Goal: Task Accomplishment & Management: Manage account settings

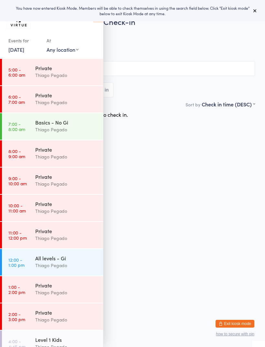
scroll to position [100, 0]
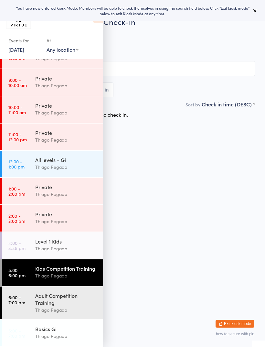
click at [67, 243] on div "Level 1 Kids" at bounding box center [66, 241] width 62 height 7
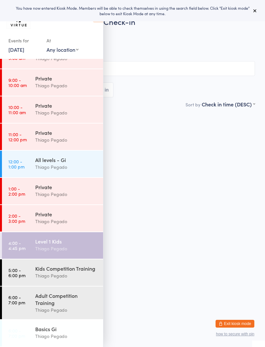
click at [79, 241] on div "Level 1 Kids" at bounding box center [66, 241] width 62 height 7
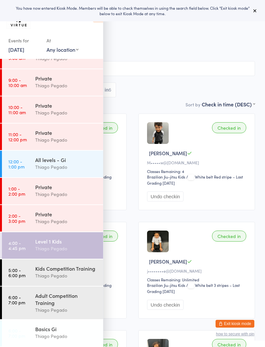
click at [172, 40] on span "Thiago Pegado" at bounding box center [127, 40] width 235 height 6
click at [164, 68] on input "search" at bounding box center [132, 68] width 245 height 15
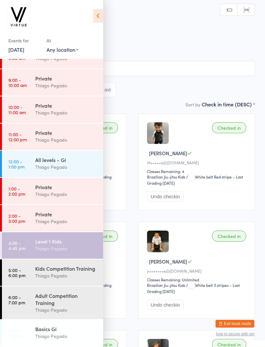
click at [98, 15] on icon at bounding box center [98, 16] width 10 height 14
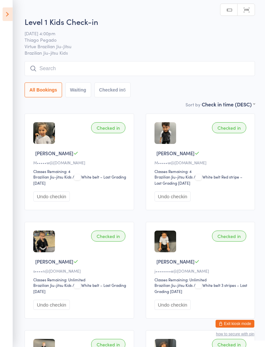
click at [159, 64] on input "search" at bounding box center [140, 68] width 231 height 15
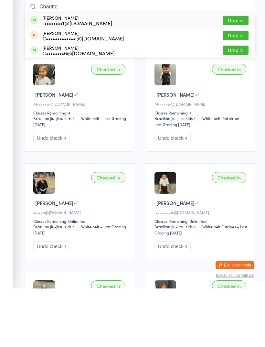
type input "Charltte"
click at [238, 74] on button "Drop in" at bounding box center [236, 78] width 26 height 9
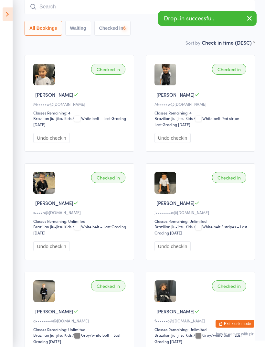
click at [215, 8] on input "search" at bounding box center [140, 6] width 231 height 15
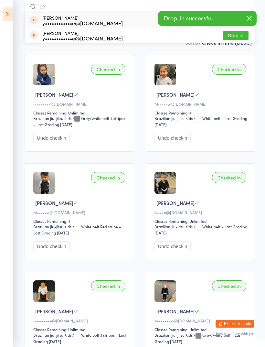
type input "L"
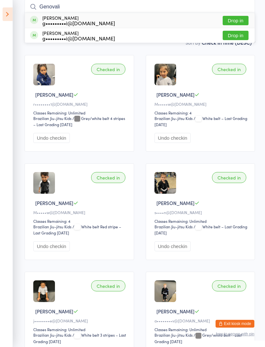
type input "Genovali"
click at [240, 21] on button "Drop in" at bounding box center [236, 20] width 26 height 9
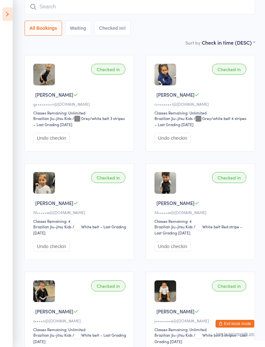
click at [10, 20] on icon at bounding box center [8, 14] width 10 height 14
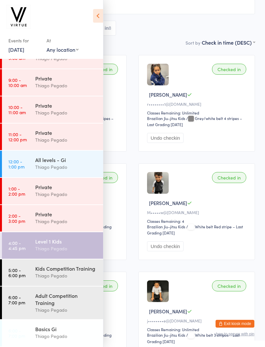
click at [249, 327] on button "Exit kiosk mode" at bounding box center [235, 324] width 39 height 8
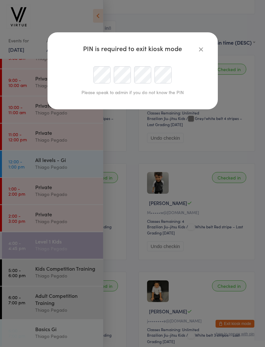
click at [241, 324] on div "PIN is required to exit kiosk mode Please speak to admin if you do not know the…" at bounding box center [132, 173] width 265 height 347
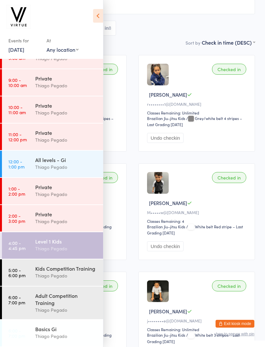
click at [120, 68] on div "Checked in Lina G g•••••••••i@gmail.com Classes Remaining: Unlimited Brazilian …" at bounding box center [68, 103] width 117 height 97
click at [237, 326] on button "Exit kiosk mode" at bounding box center [235, 324] width 39 height 8
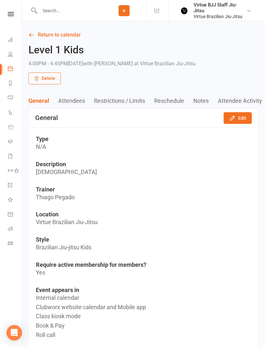
click at [13, 143] on icon at bounding box center [10, 141] width 5 height 5
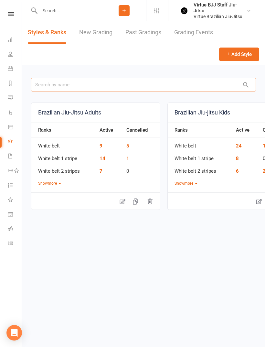
click at [52, 87] on input "text" at bounding box center [143, 85] width 225 height 14
click at [96, 33] on link "New Grading" at bounding box center [95, 32] width 33 height 22
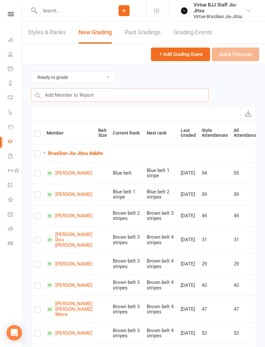
click at [60, 97] on input "text" at bounding box center [120, 95] width 178 height 14
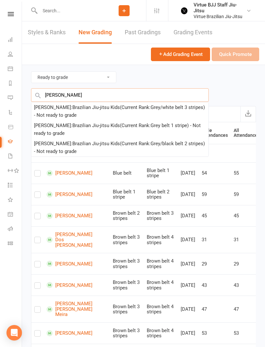
type input "Lina"
click at [106, 111] on div "Lina Genovali : Brazilian Jiu-jitsu Kids (Current Rank: Grey/white belt 3 strip…" at bounding box center [120, 112] width 172 height 16
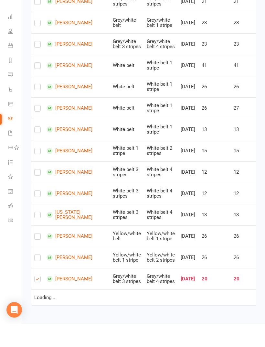
checkbox input "true"
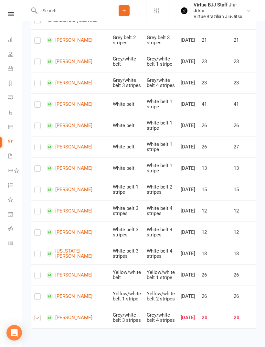
click at [13, 241] on icon at bounding box center [10, 243] width 5 height 5
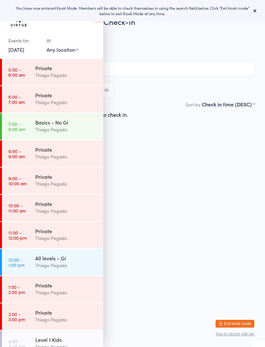
click at [104, 22] on h2 "Kids Competition Training Check-in" at bounding box center [132, 21] width 245 height 11
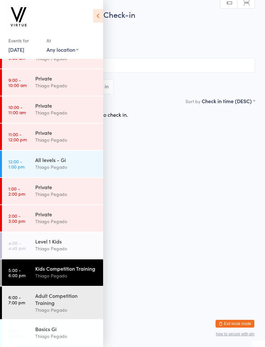
scroll to position [100, 0]
click at [72, 268] on div "Kids Competition Training" at bounding box center [66, 268] width 62 height 7
click at [102, 16] on icon at bounding box center [98, 16] width 10 height 14
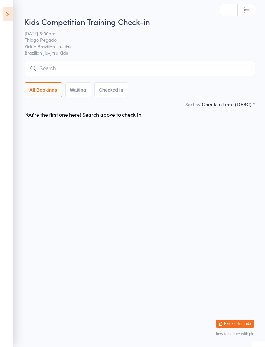
click at [145, 73] on input "search" at bounding box center [140, 68] width 231 height 15
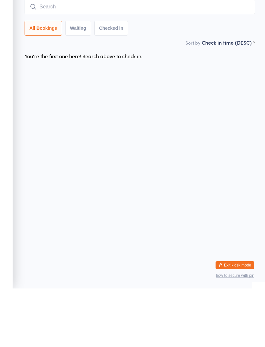
click at [49, 58] on input "search" at bounding box center [140, 65] width 231 height 15
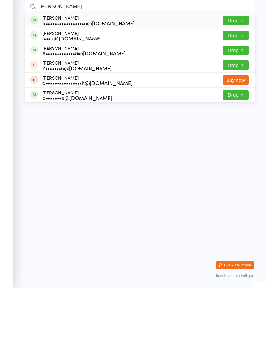
type input "[PERSON_NAME]"
click at [239, 74] on button "Drop in" at bounding box center [236, 78] width 26 height 9
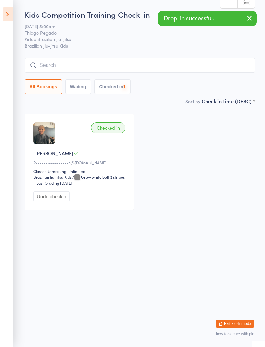
click at [196, 69] on input "search" at bounding box center [140, 65] width 231 height 15
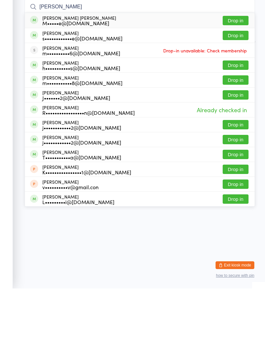
type input "Martina"
click at [240, 74] on button "Drop in" at bounding box center [236, 78] width 26 height 9
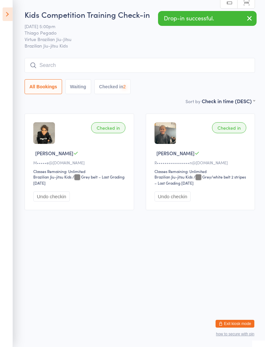
click at [172, 69] on input "search" at bounding box center [140, 65] width 231 height 15
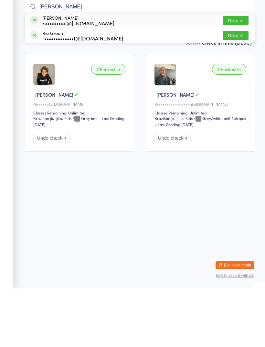
type input "Rick"
click at [240, 74] on button "Drop in" at bounding box center [236, 78] width 26 height 9
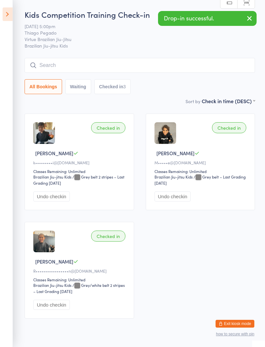
click at [210, 63] on input "search" at bounding box center [140, 65] width 231 height 15
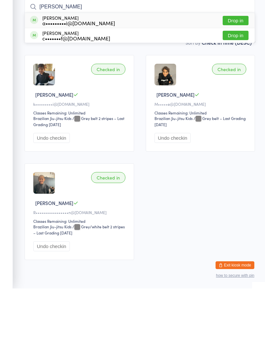
type input "Noah a"
click at [241, 74] on button "Drop in" at bounding box center [236, 78] width 26 height 9
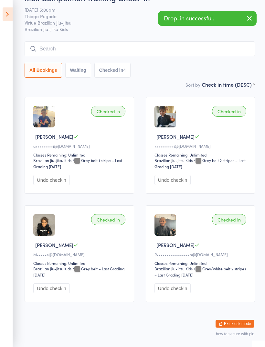
click at [207, 44] on input "search" at bounding box center [140, 48] width 231 height 15
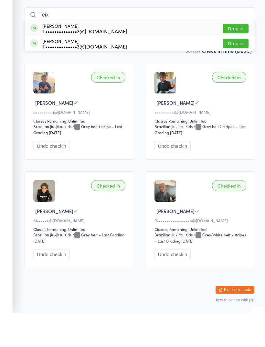
type input "Teix"
click at [236, 58] on button "Drop in" at bounding box center [236, 62] width 26 height 9
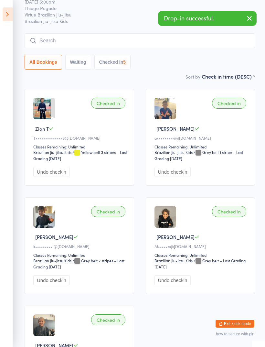
click at [214, 42] on input "search" at bounding box center [140, 40] width 231 height 15
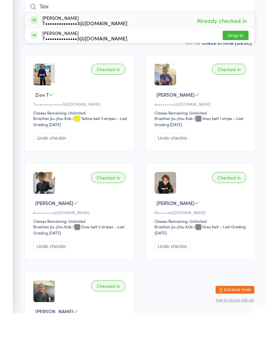
type input "Teix"
click at [242, 65] on button "Drop in" at bounding box center [236, 69] width 26 height 9
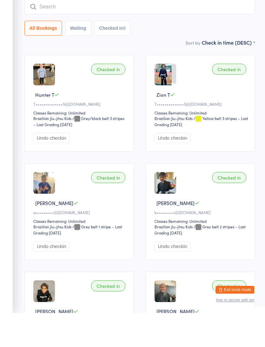
click at [230, 33] on input "search" at bounding box center [140, 40] width 231 height 15
type input "E"
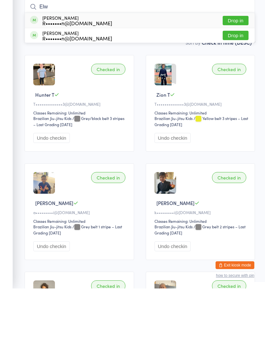
scroll to position [59, 0]
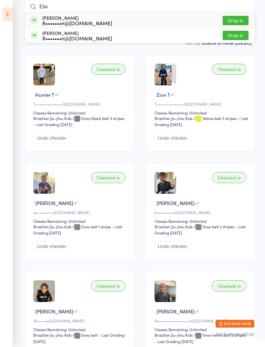
type input "Elw"
click at [239, 21] on button "Drop in" at bounding box center [236, 20] width 26 height 9
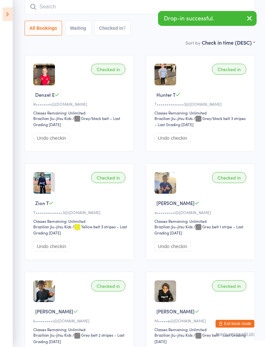
click at [242, 321] on button "Exit kiosk mode" at bounding box center [235, 324] width 39 height 8
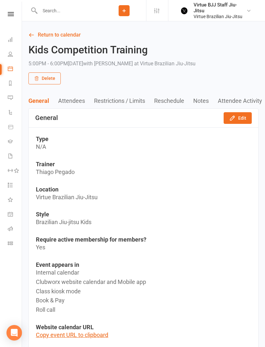
click at [12, 138] on link "Gradings" at bounding box center [15, 142] width 15 height 15
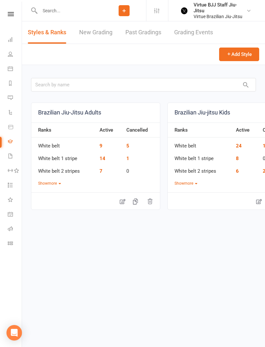
click at [97, 33] on link "New Grading" at bounding box center [95, 32] width 33 height 22
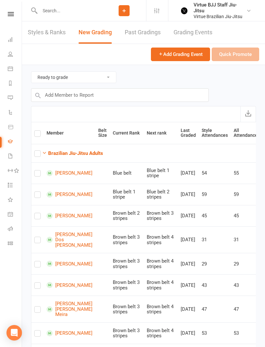
click at [91, 149] on button "Brazilian Jiu-Jitsu Adults" at bounding box center [72, 153] width 61 height 8
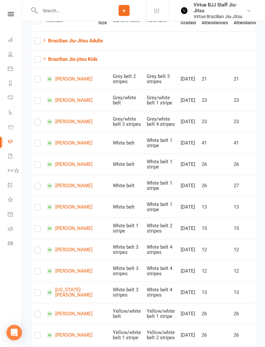
scroll to position [126, 0]
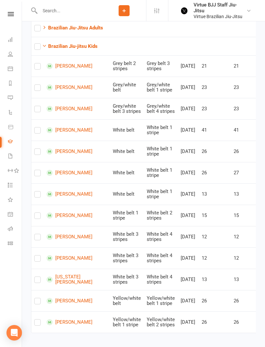
click at [38, 196] on label at bounding box center [37, 196] width 6 height 0
click at [38, 192] on input "checkbox" at bounding box center [37, 192] width 6 height 0
checkbox input "true"
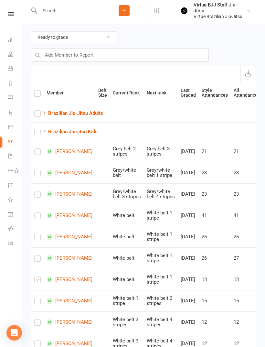
scroll to position [0, 0]
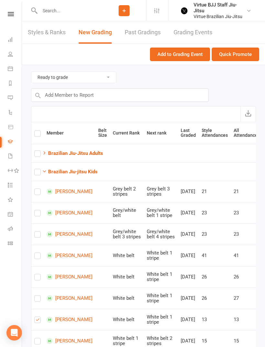
click at [240, 53] on button "Quick Promote" at bounding box center [236, 55] width 48 height 14
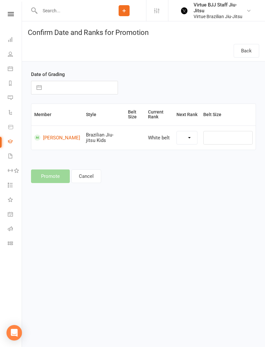
select select "27382"
click at [65, 91] on input "text" at bounding box center [81, 87] width 73 height 13
select select "6"
select select "2025"
select select "7"
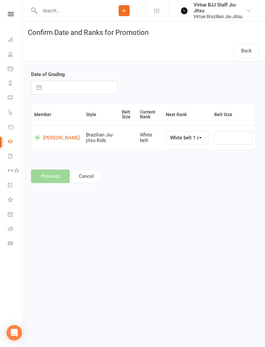
select select "2025"
select select "8"
select select "2025"
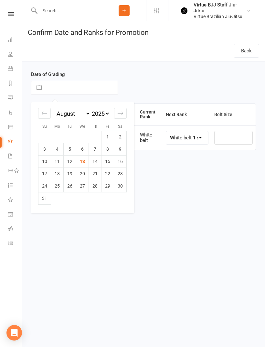
click at [80, 163] on td "13" at bounding box center [82, 161] width 13 height 12
type input "13 Aug 2025"
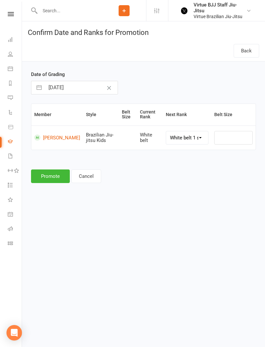
click at [57, 174] on button "Promote" at bounding box center [50, 177] width 39 height 14
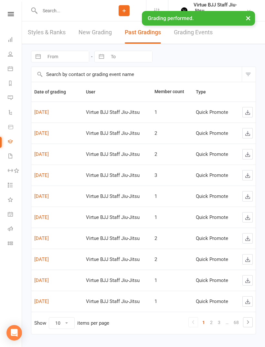
click at [98, 31] on link "New Grading" at bounding box center [95, 32] width 33 height 22
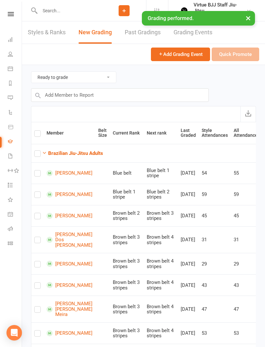
click at [90, 149] on button "Brazilian Jiu-Jitsu Adults" at bounding box center [72, 153] width 61 height 8
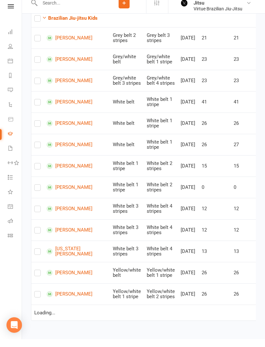
scroll to position [131, 0]
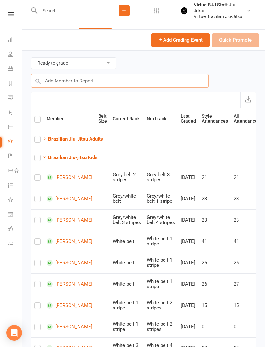
click at [62, 81] on input "text" at bounding box center [120, 81] width 178 height 14
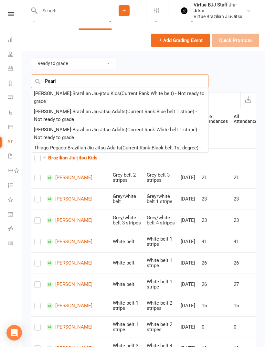
type input "Pearl"
click at [169, 94] on div "Pearl Messina : Brazilian Jiu-jitsu Kids (Current Rank: White belt ) - Not read…" at bounding box center [120, 98] width 172 height 16
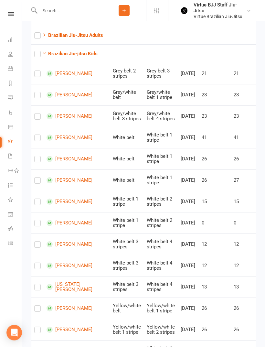
scroll to position [152, 0]
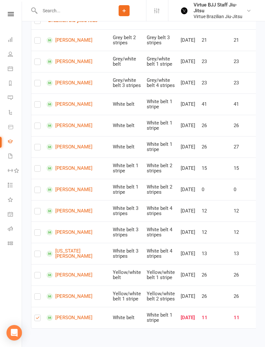
click at [64, 321] on link "[PERSON_NAME]" at bounding box center [70, 318] width 46 height 6
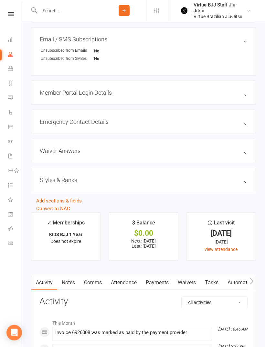
scroll to position [462, 0]
click at [238, 183] on h3 "Styles & Ranks" at bounding box center [144, 180] width 208 height 7
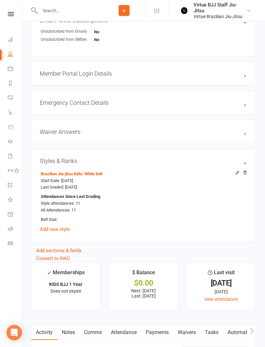
scroll to position [481, 0]
click at [5, 240] on li "Class check-in" at bounding box center [11, 244] width 22 height 15
click at [12, 243] on icon at bounding box center [10, 243] width 5 height 5
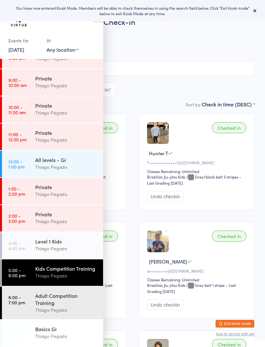
scroll to position [100, 0]
click at [46, 270] on div "Kids Competition Training" at bounding box center [66, 268] width 62 height 7
click at [96, 21] on icon at bounding box center [98, 16] width 10 height 14
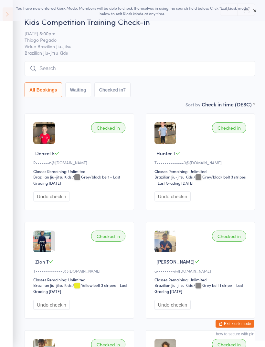
click at [72, 67] on input "search" at bounding box center [140, 68] width 231 height 15
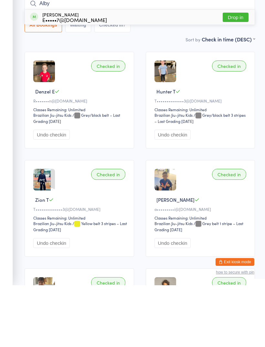
type input "Alby"
click at [227, 74] on button "Drop in" at bounding box center [236, 78] width 26 height 9
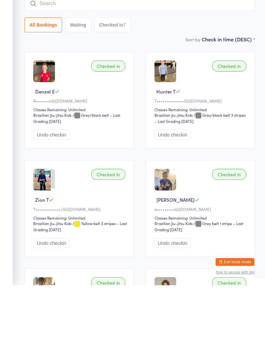
scroll to position [62, 0]
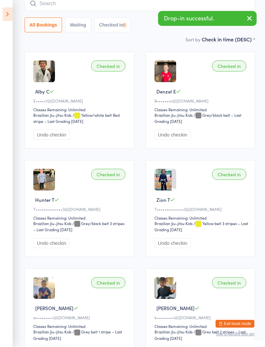
click at [42, 1] on input "search" at bounding box center [140, 3] width 231 height 15
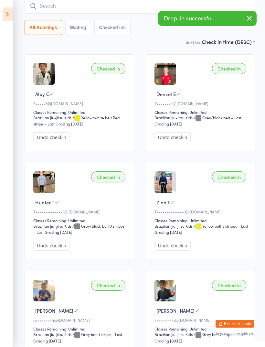
scroll to position [59, 0]
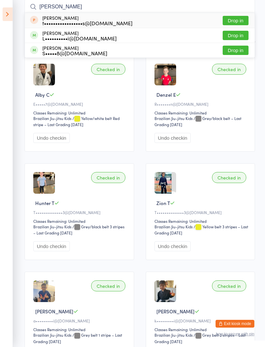
type input "[PERSON_NAME]"
click at [233, 36] on button "Drop in" at bounding box center [236, 35] width 26 height 9
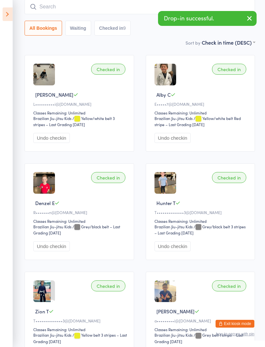
click at [7, 20] on icon at bounding box center [8, 14] width 10 height 14
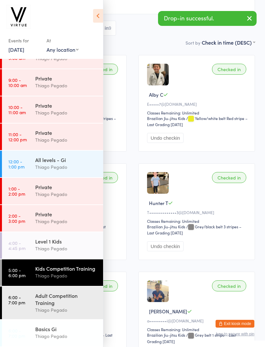
click at [20, 48] on link "13 Aug, 2025" at bounding box center [16, 49] width 16 height 7
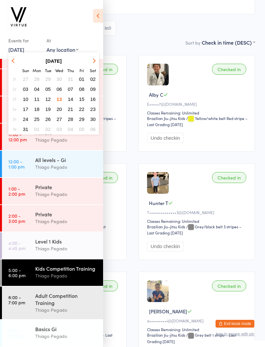
click at [37, 102] on span "11" at bounding box center [37, 99] width 6 height 6
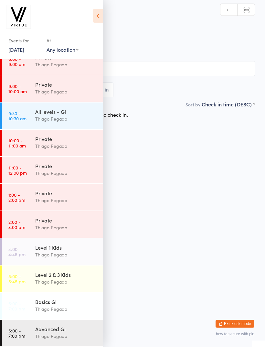
click at [36, 276] on div "Level 2 & 3 Kids" at bounding box center [66, 274] width 62 height 7
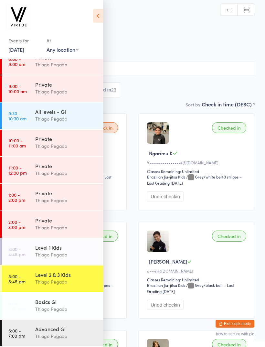
click at [98, 15] on icon at bounding box center [98, 16] width 10 height 14
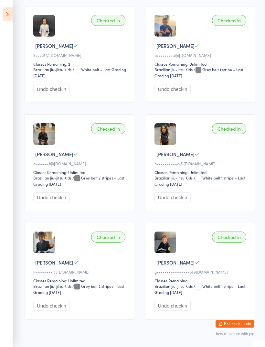
scroll to position [1098, 0]
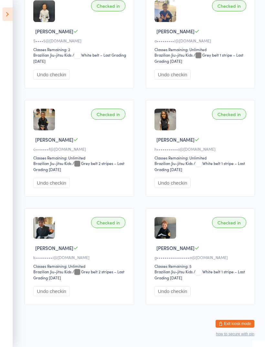
click at [12, 19] on icon at bounding box center [8, 14] width 10 height 14
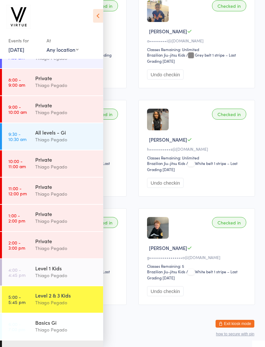
click at [16, 53] on link "11 Aug, 2025" at bounding box center [16, 49] width 16 height 7
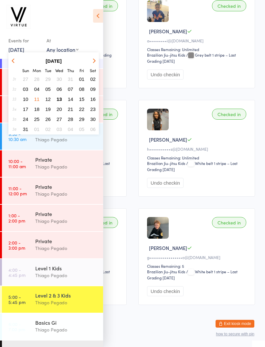
click at [61, 92] on span "06" at bounding box center [60, 89] width 6 height 6
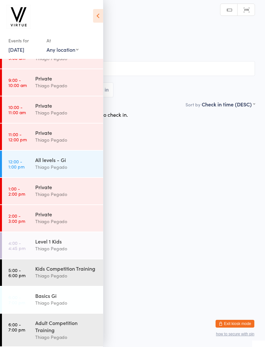
scroll to position [100, 0]
click at [50, 274] on div "Thiago Pegado" at bounding box center [66, 275] width 62 height 7
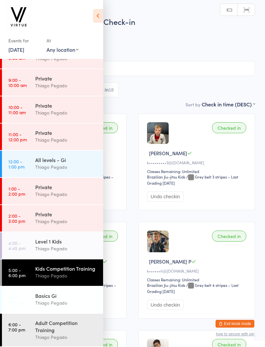
click at [95, 15] on icon at bounding box center [98, 16] width 10 height 14
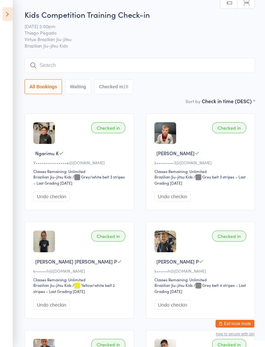
click at [9, 18] on icon at bounding box center [8, 14] width 10 height 14
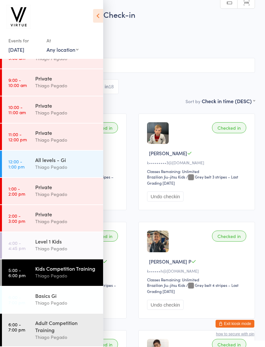
click at [22, 51] on link "6 Aug, 2025" at bounding box center [16, 49] width 16 height 7
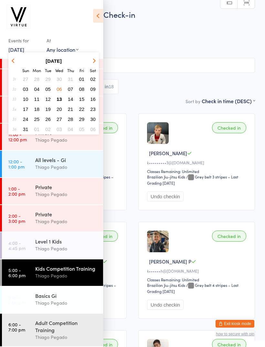
click at [57, 101] on span "13" at bounding box center [60, 99] width 6 height 6
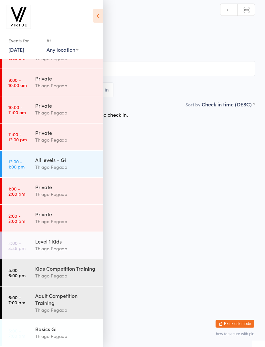
click at [47, 270] on div "Kids Competition Training" at bounding box center [66, 268] width 62 height 7
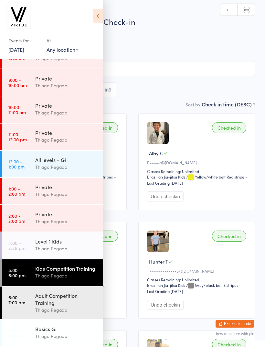
click at [95, 15] on icon at bounding box center [98, 16] width 10 height 14
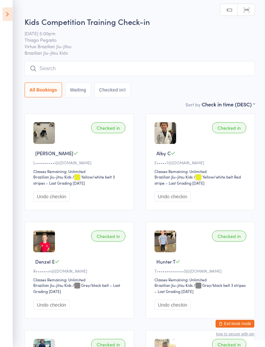
click at [83, 75] on input "search" at bounding box center [140, 68] width 231 height 15
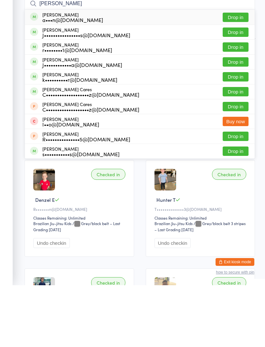
type input "Carlo"
click at [231, 74] on button "Drop in" at bounding box center [236, 78] width 26 height 9
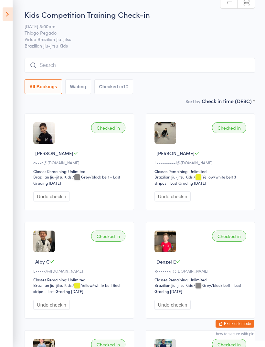
click at [41, 73] on input "search" at bounding box center [140, 65] width 231 height 15
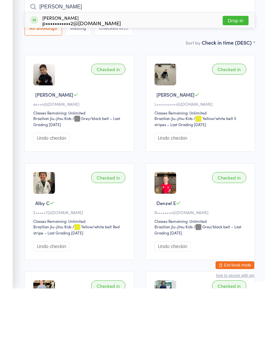
type input "Jed"
click at [227, 74] on button "Drop in" at bounding box center [236, 78] width 26 height 9
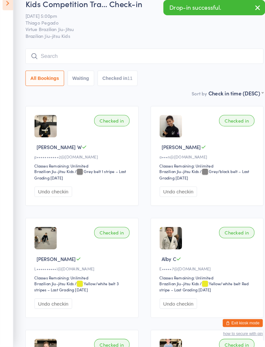
click at [46, 58] on input "search" at bounding box center [140, 65] width 231 height 15
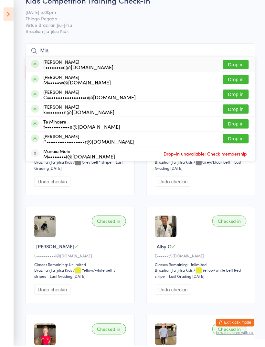
scroll to position [14, 0]
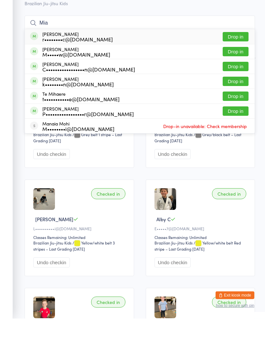
type input "Mia"
click at [230, 90] on button "Drop in" at bounding box center [236, 94] width 26 height 9
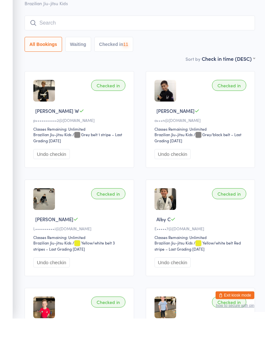
click at [51, 44] on input "search" at bounding box center [140, 51] width 231 height 15
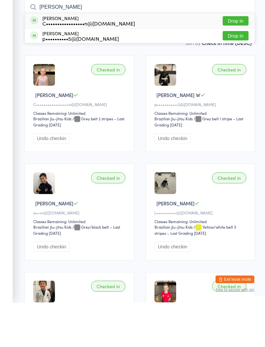
type input "Romeo"
click at [230, 61] on button "Drop in" at bounding box center [236, 65] width 26 height 9
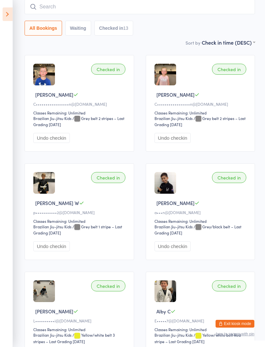
click at [8, 17] on icon at bounding box center [8, 14] width 10 height 14
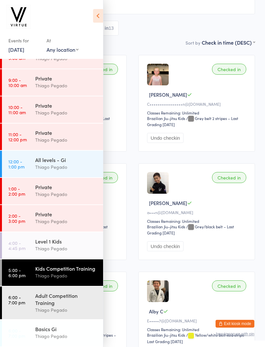
scroll to position [79, 0]
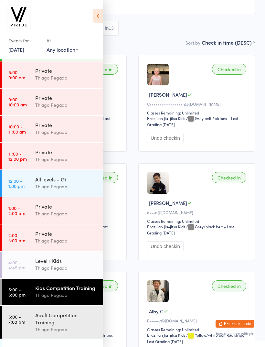
click at [226, 328] on button "Exit kiosk mode" at bounding box center [235, 324] width 39 height 8
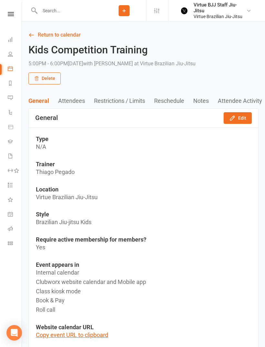
click at [11, 139] on icon at bounding box center [10, 141] width 5 height 5
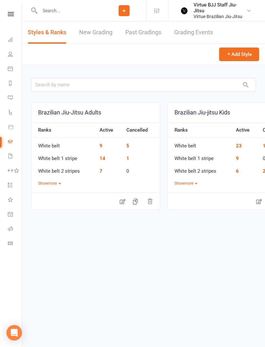
click at [90, 39] on link "New Grading" at bounding box center [95, 32] width 33 height 22
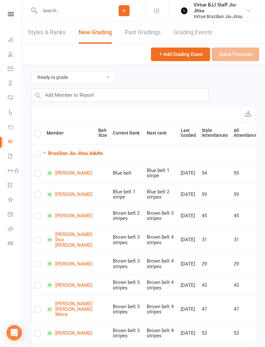
click at [61, 149] on button "Brazilian Jiu-Jitsu Adults" at bounding box center [72, 153] width 61 height 8
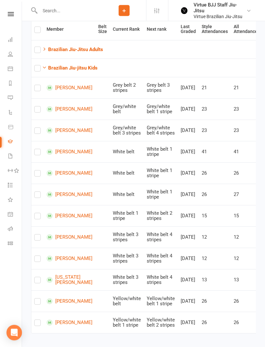
scroll to position [105, 0]
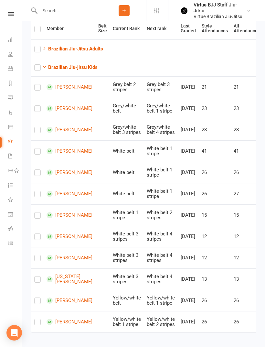
click at [39, 89] on label at bounding box center [37, 89] width 6 height 0
click at [39, 84] on input "checkbox" at bounding box center [37, 84] width 6 height 0
checkbox input "true"
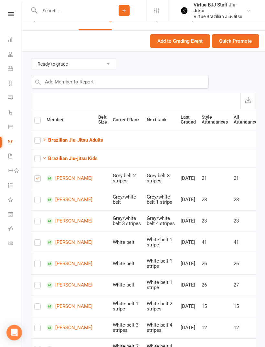
scroll to position [6, 0]
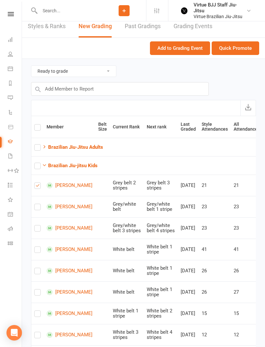
click at [234, 48] on button "Quick Promote" at bounding box center [236, 48] width 48 height 14
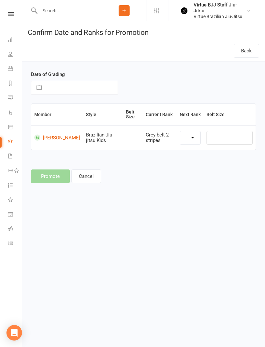
scroll to position [0, 0]
click at [44, 91] on button "button" at bounding box center [39, 87] width 12 height 13
select select "27396"
select select "6"
select select "2025"
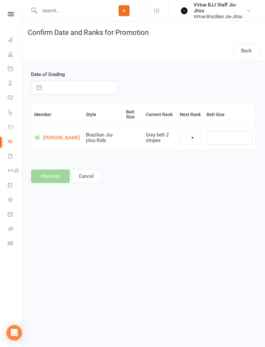
select select "7"
select select "2025"
select select "8"
select select "2025"
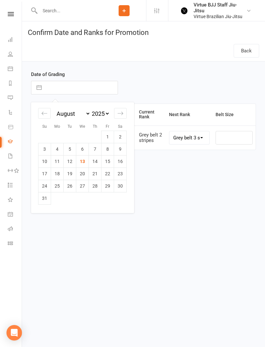
click at [81, 161] on td "13" at bounding box center [82, 161] width 13 height 12
type input "[DATE]"
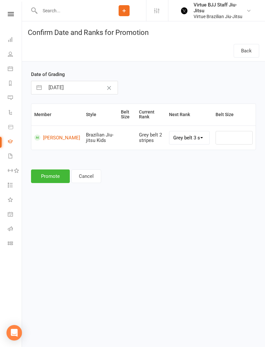
click at [54, 177] on button "Promote" at bounding box center [50, 177] width 39 height 14
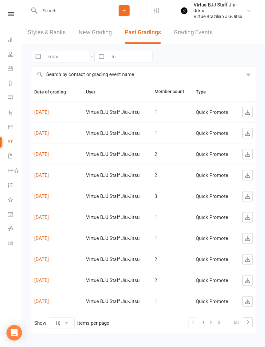
click at [90, 32] on link "New Grading" at bounding box center [95, 32] width 33 height 22
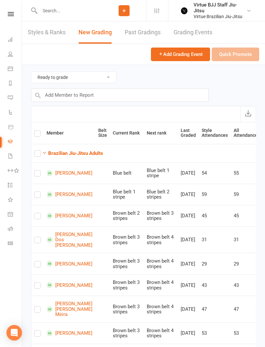
click at [9, 97] on icon at bounding box center [10, 97] width 5 height 5
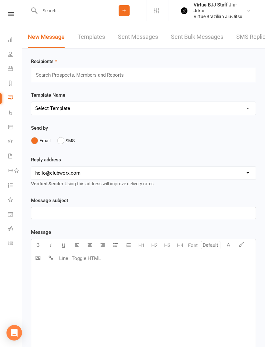
click at [15, 240] on link "Class check-in" at bounding box center [15, 244] width 15 height 15
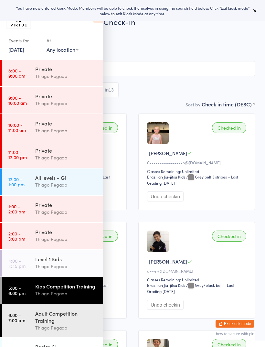
scroll to position [86, 0]
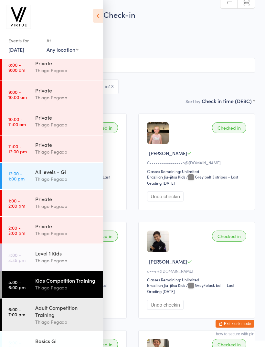
click at [101, 15] on icon at bounding box center [98, 16] width 10 height 14
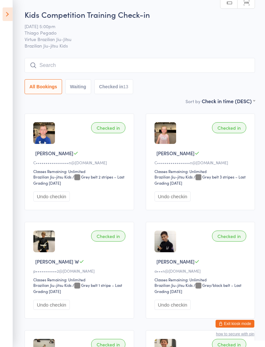
click at [239, 321] on button "Exit kiosk mode" at bounding box center [235, 324] width 39 height 8
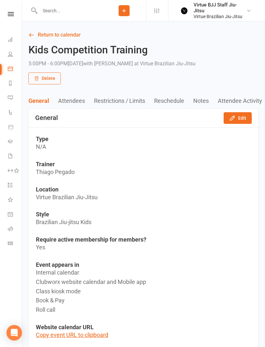
click at [11, 138] on link "Gradings" at bounding box center [15, 142] width 15 height 15
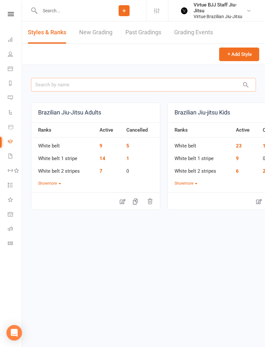
click at [114, 85] on input "text" at bounding box center [143, 85] width 225 height 14
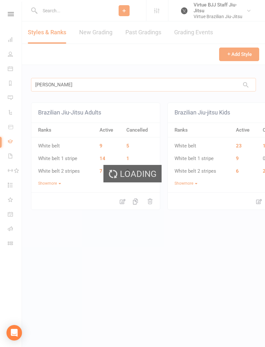
type input "[PERSON_NAME] b"
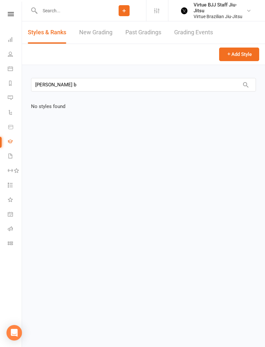
click at [99, 37] on link "New Grading" at bounding box center [95, 32] width 33 height 22
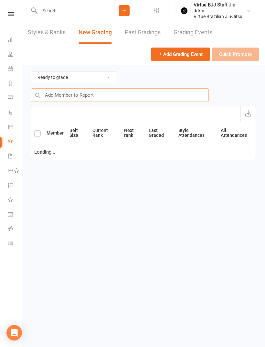
click at [118, 94] on input "text" at bounding box center [120, 95] width 178 height 14
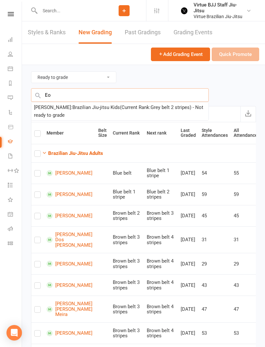
type input "E"
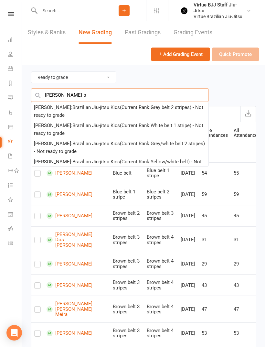
type input "[PERSON_NAME] b"
click at [101, 113] on div "[PERSON_NAME] : Brazilian Jiu-jitsu Kids (Current Rank: Grey belt 2 stripes ) -…" at bounding box center [120, 112] width 172 height 16
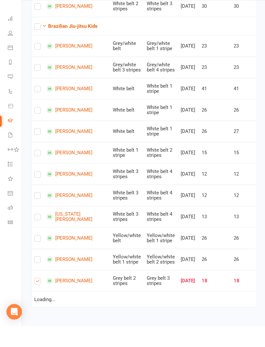
checkbox input "true"
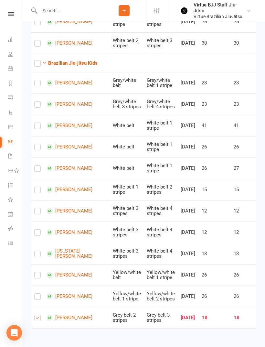
click at [70, 321] on link "[PERSON_NAME]" at bounding box center [70, 318] width 46 height 6
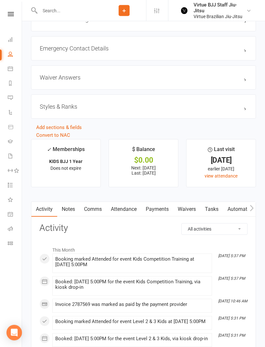
scroll to position [544, 0]
click at [246, 117] on div "Styles & Ranks" at bounding box center [143, 106] width 225 height 24
click at [237, 110] on h3 "Styles & Ranks" at bounding box center [144, 106] width 208 height 7
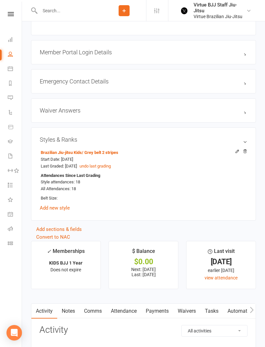
scroll to position [509, 0]
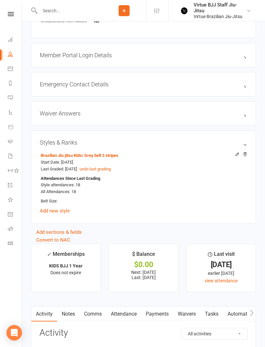
click at [236, 156] on icon at bounding box center [237, 154] width 3 height 3
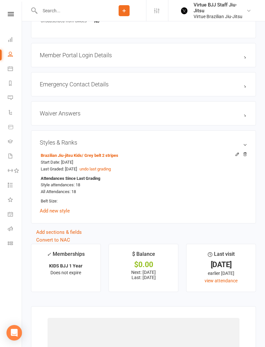
scroll to position [502, 0]
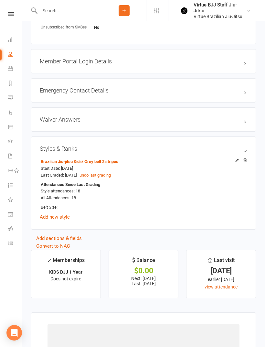
select select "2646"
select select "27395"
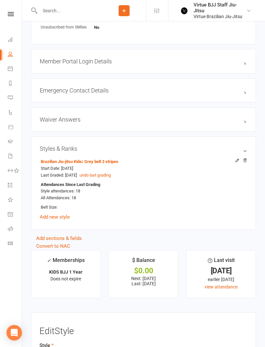
click at [235, 163] on icon at bounding box center [237, 160] width 5 height 5
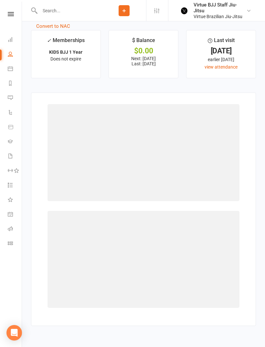
scroll to position [719, 0]
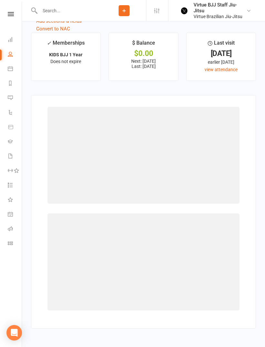
select select "2646"
select select "27395"
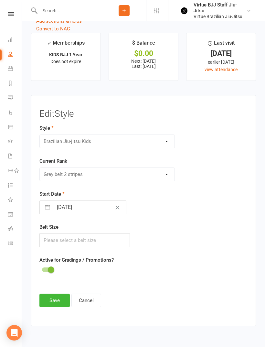
click at [163, 178] on div "Please Select Starting Rank White belt White belt 1 stripe White belt 2 stripes…" at bounding box center [107, 175] width 136 height 14
click at [166, 178] on div "Please Select Starting Rank White belt White belt 1 stripe White belt 2 stripes…" at bounding box center [107, 175] width 136 height 14
click at [93, 302] on button "Cancel" at bounding box center [87, 301] width 30 height 14
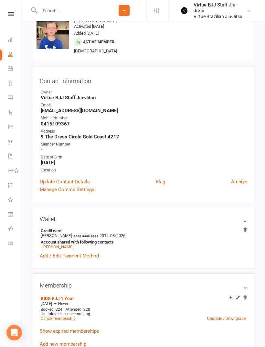
scroll to position [0, 0]
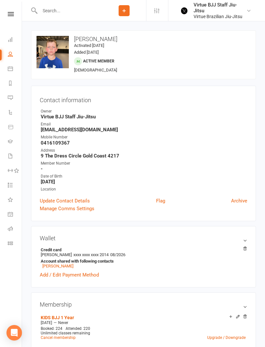
click at [53, 15] on input "text" at bounding box center [70, 10] width 64 height 9
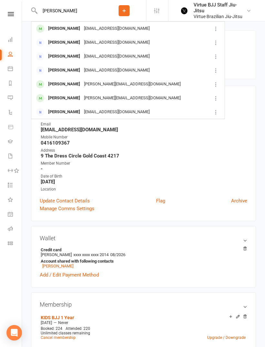
type input "[PERSON_NAME]"
click at [85, 29] on div "[EMAIL_ADDRESS][DOMAIN_NAME]" at bounding box center [117, 28] width 70 height 9
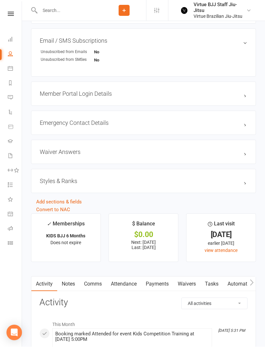
click at [233, 185] on h3 "Styles & Ranks" at bounding box center [144, 181] width 208 height 7
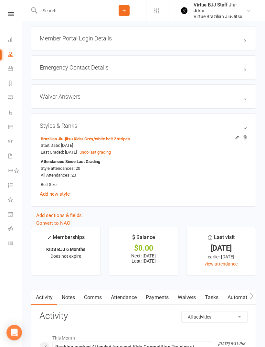
scroll to position [496, 0]
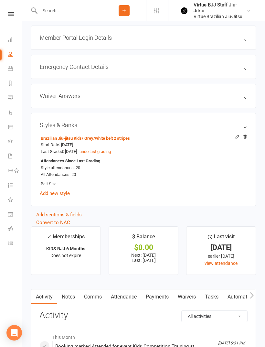
click at [10, 241] on icon at bounding box center [10, 243] width 5 height 5
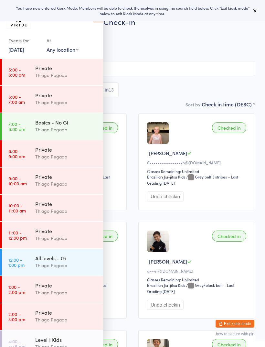
scroll to position [54, 0]
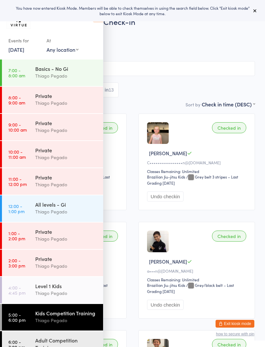
click at [195, 84] on div "All Bookings Waiting Checked in 13" at bounding box center [132, 90] width 245 height 15
click at [96, 22] on icon at bounding box center [98, 16] width 10 height 14
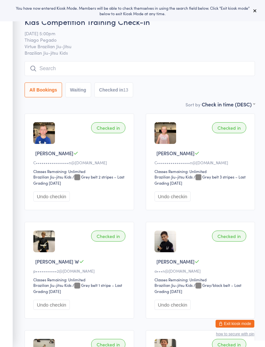
click at [154, 68] on input "search" at bounding box center [140, 68] width 231 height 15
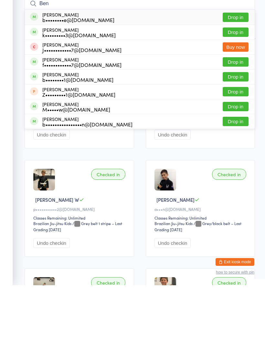
type input "Ben"
click at [238, 89] on button "Drop in" at bounding box center [236, 93] width 26 height 9
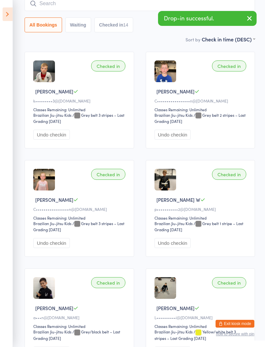
click at [132, 10] on input "search" at bounding box center [140, 3] width 231 height 15
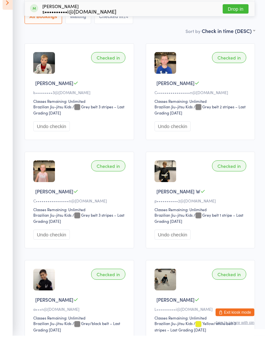
scroll to position [0, 0]
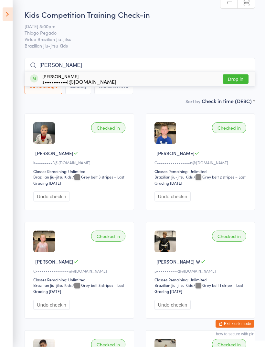
type input "[PERSON_NAME]"
click at [239, 80] on button "Drop in" at bounding box center [236, 78] width 26 height 9
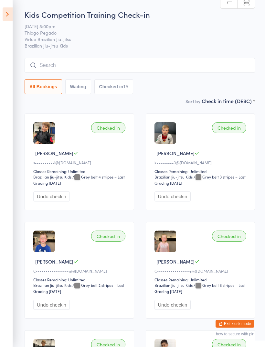
type input "B"
